Goal: Find specific page/section: Locate item on page

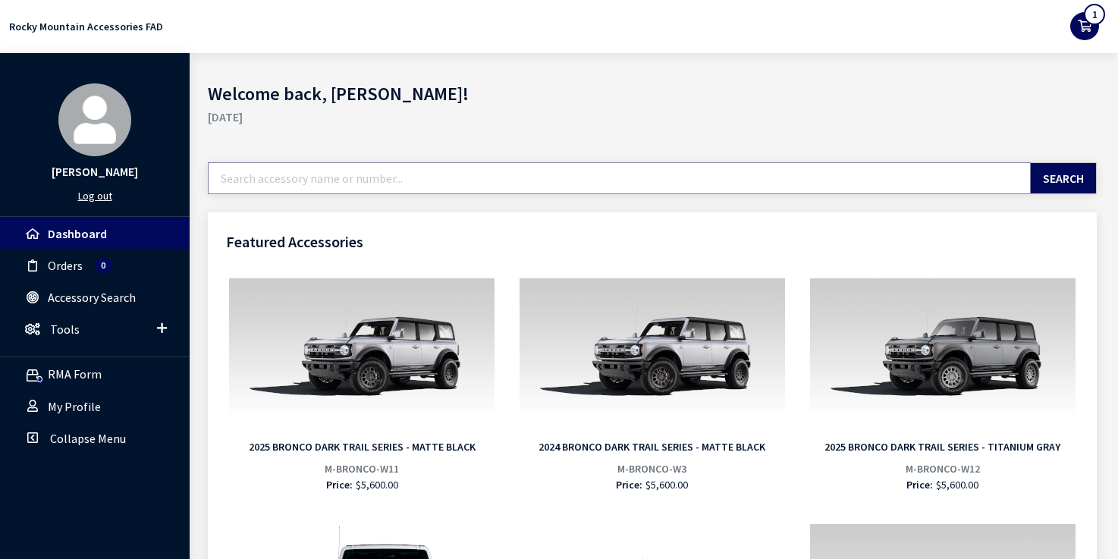
click at [284, 185] on input "text" at bounding box center [619, 178] width 823 height 32
paste input "302-146"
type input "302146"
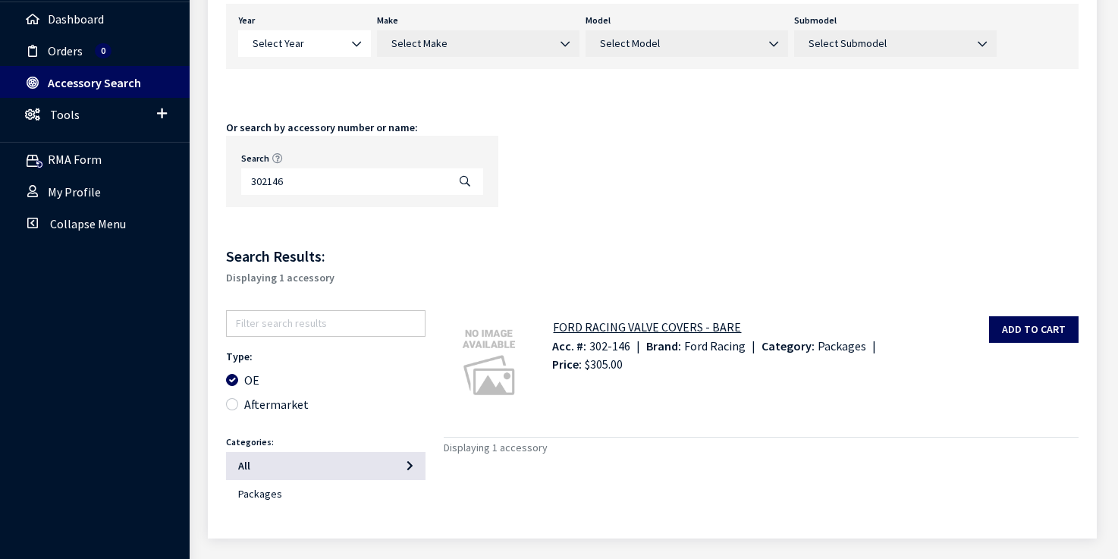
scroll to position [252, 0]
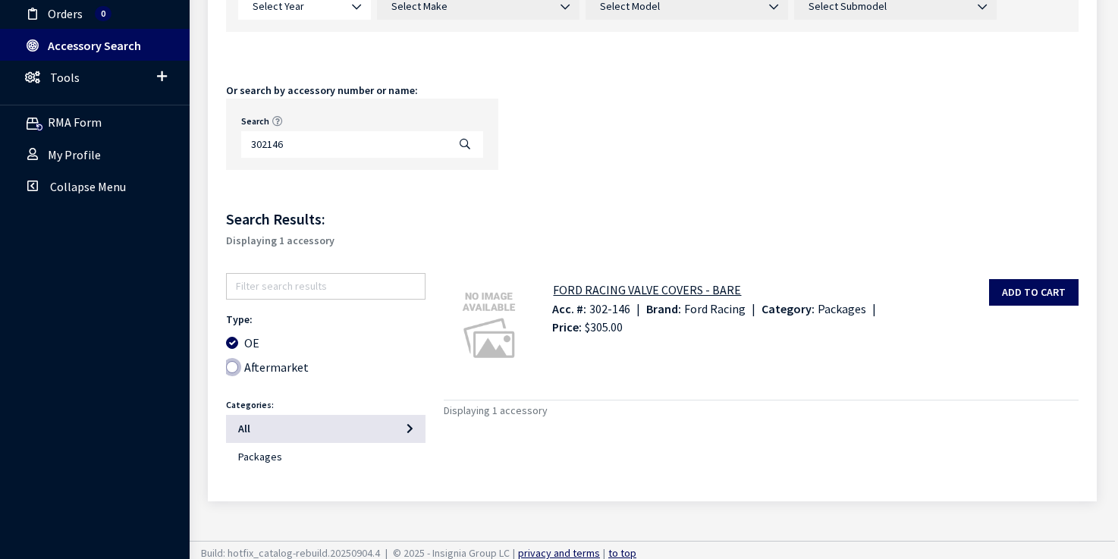
click at [231, 365] on input "Aftermarket" at bounding box center [232, 367] width 12 height 12
click at [233, 367] on input "Aftermarket" at bounding box center [232, 367] width 12 height 12
click at [233, 368] on input "Aftermarket" at bounding box center [232, 367] width 12 height 12
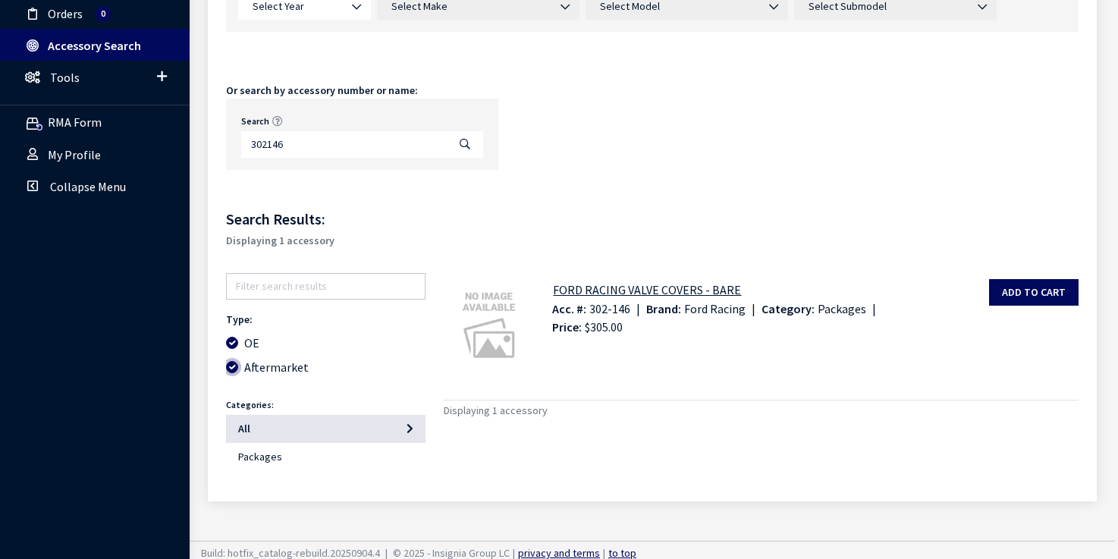
click at [233, 369] on input "Aftermarket" at bounding box center [232, 367] width 12 height 12
click at [233, 371] on input "Aftermarket" at bounding box center [232, 367] width 12 height 12
drag, startPoint x: 231, startPoint y: 371, endPoint x: 410, endPoint y: 424, distance: 186.6
click at [231, 371] on input "Aftermarket" at bounding box center [232, 367] width 12 height 12
checkbox input "false"
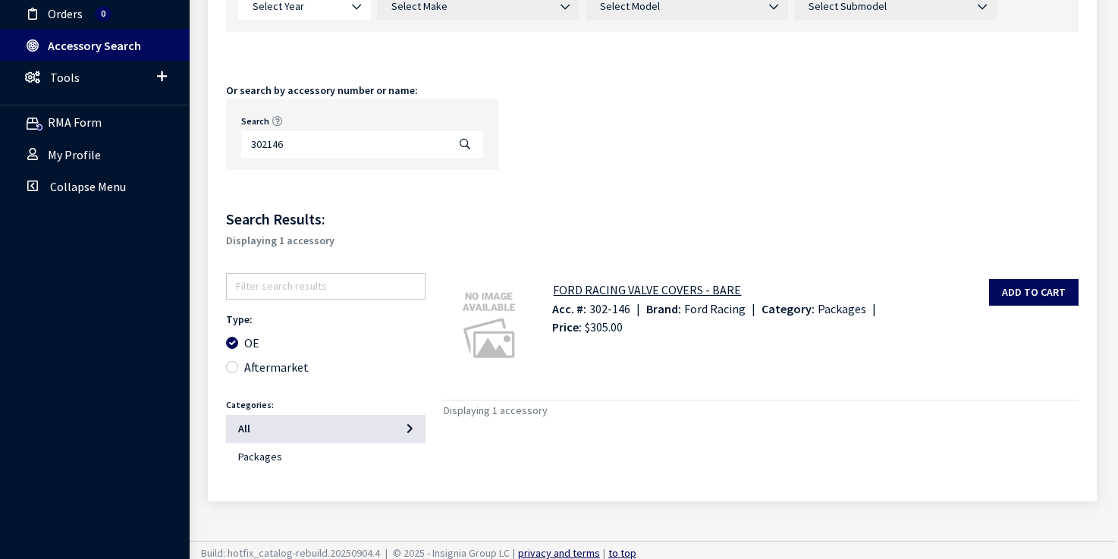
click at [737, 369] on div "FORD RACING VALVE COVERS - BARE Acc. #: 302-146 | Brand: Ford Racing | Category…" at bounding box center [815, 330] width 544 height 102
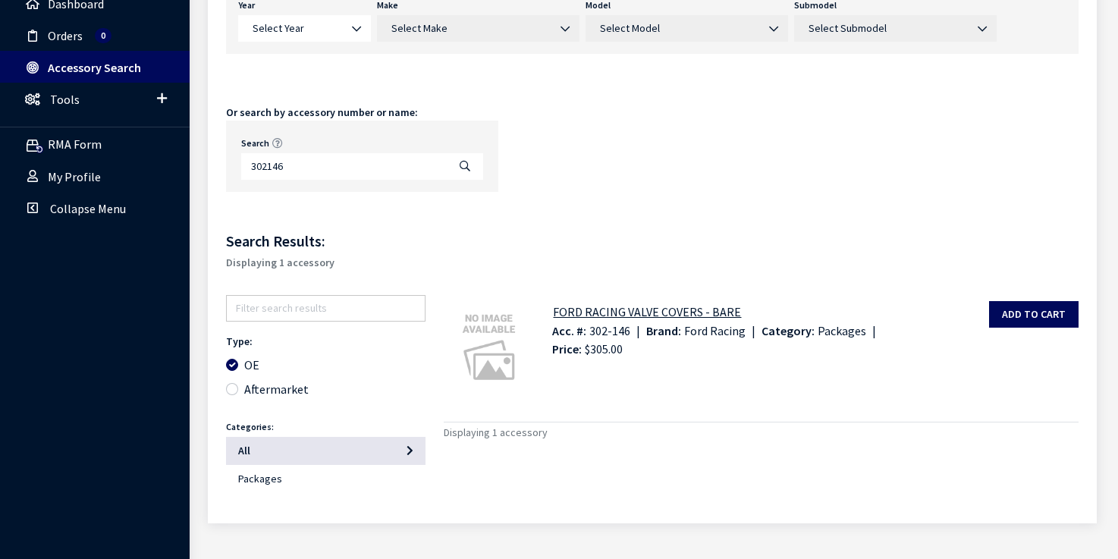
scroll to position [246, 0]
